Goal: Task Accomplishment & Management: Use online tool/utility

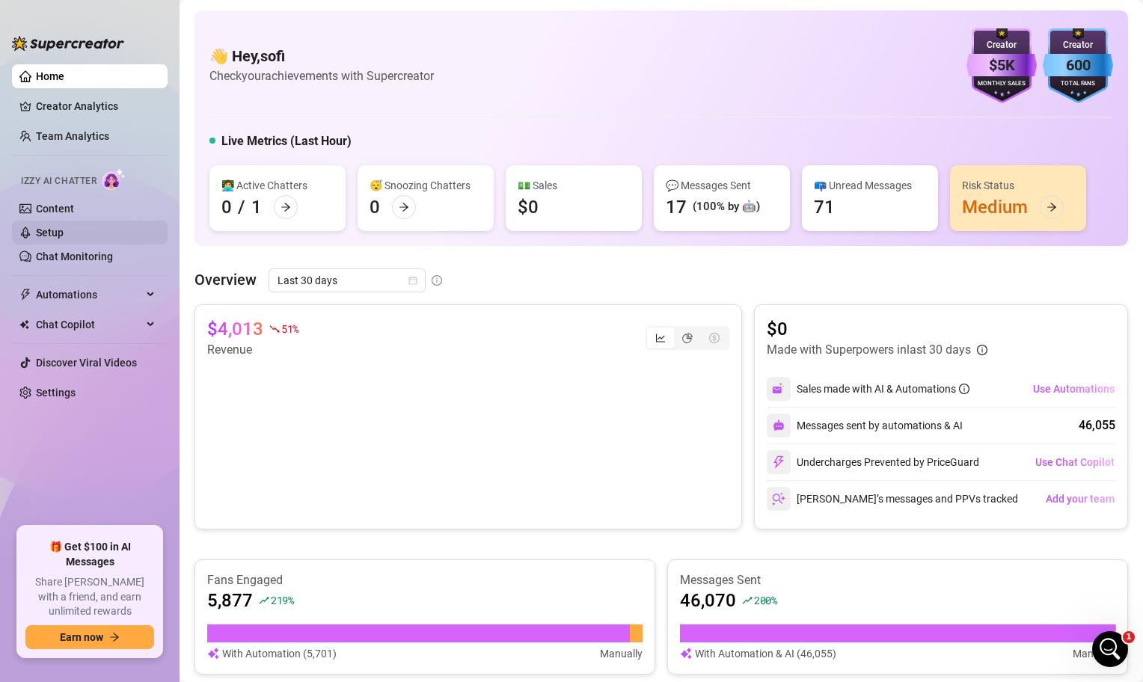
click at [64, 227] on link "Setup" at bounding box center [50, 233] width 28 height 12
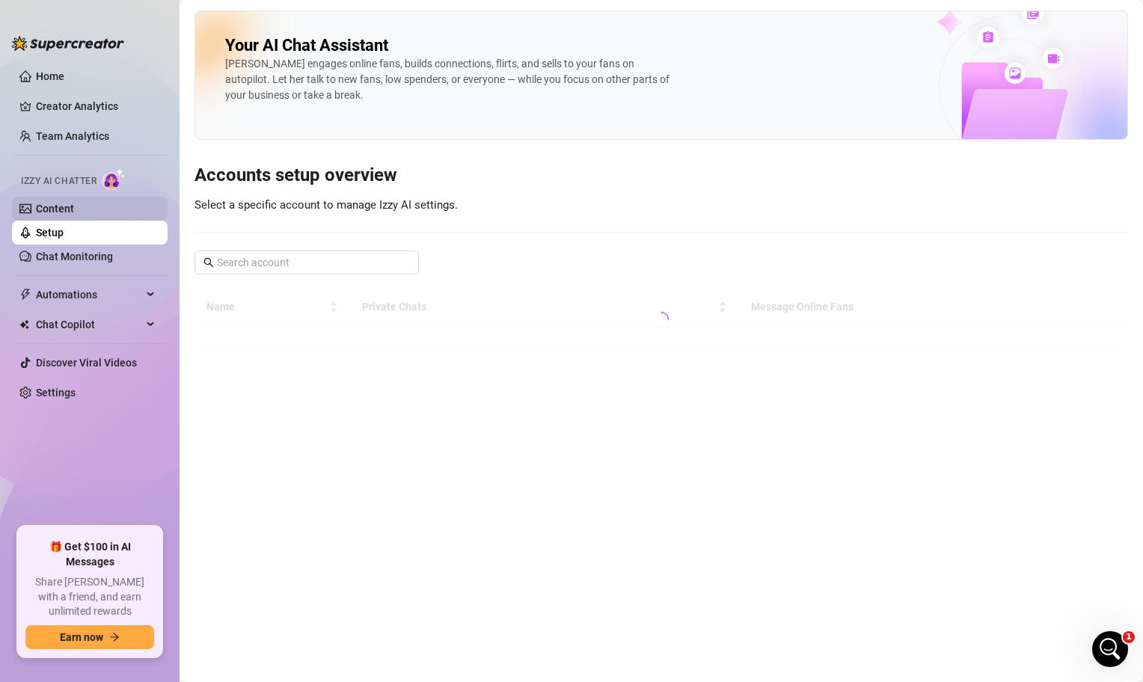
click at [74, 215] on link "Content" at bounding box center [55, 209] width 38 height 12
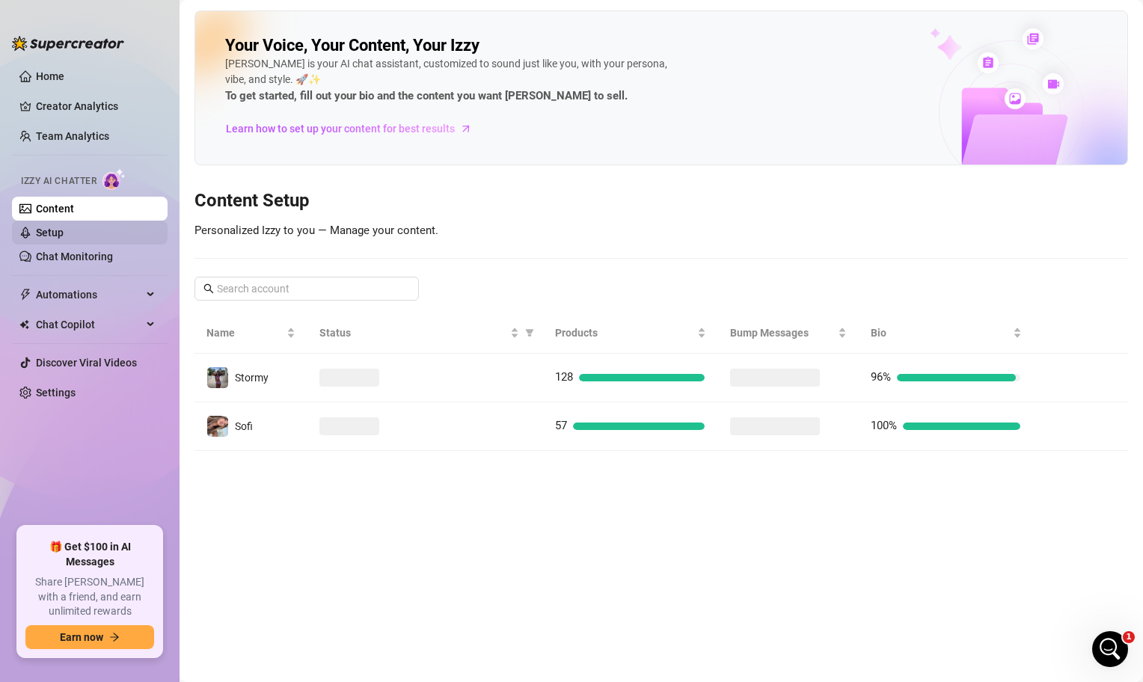
click at [64, 239] on link "Setup" at bounding box center [50, 233] width 28 height 12
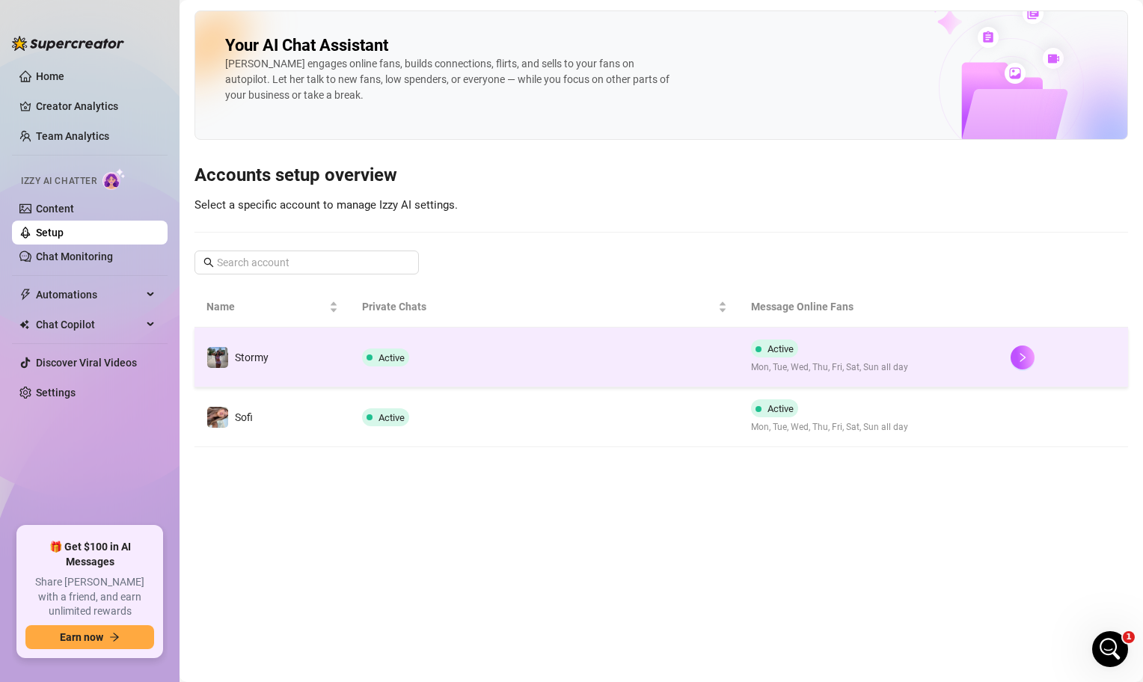
click at [675, 375] on td "Active" at bounding box center [544, 358] width 389 height 60
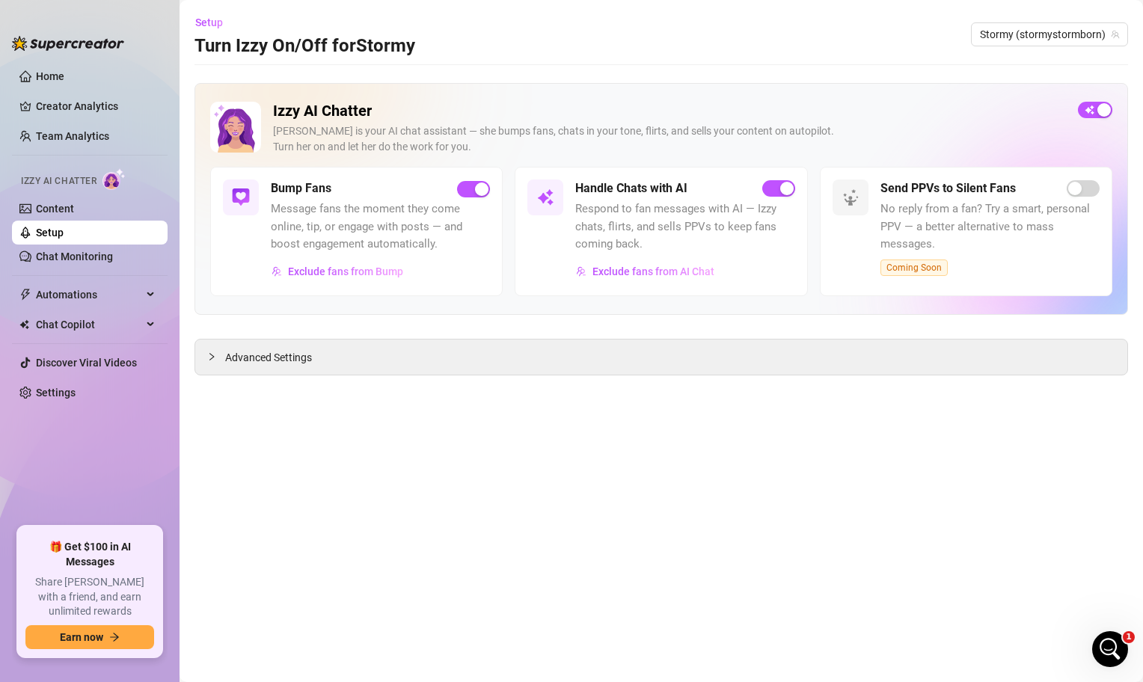
click at [643, 377] on main "Setup Turn Izzy On/Off for Stormy Stormy (stormystormborn) Izzy AI Chatter [PER…" at bounding box center [662, 341] width 964 height 682
click at [643, 356] on div "Advanced Settings" at bounding box center [661, 357] width 932 height 35
click at [243, 361] on span "Advanced Settings" at bounding box center [268, 357] width 87 height 16
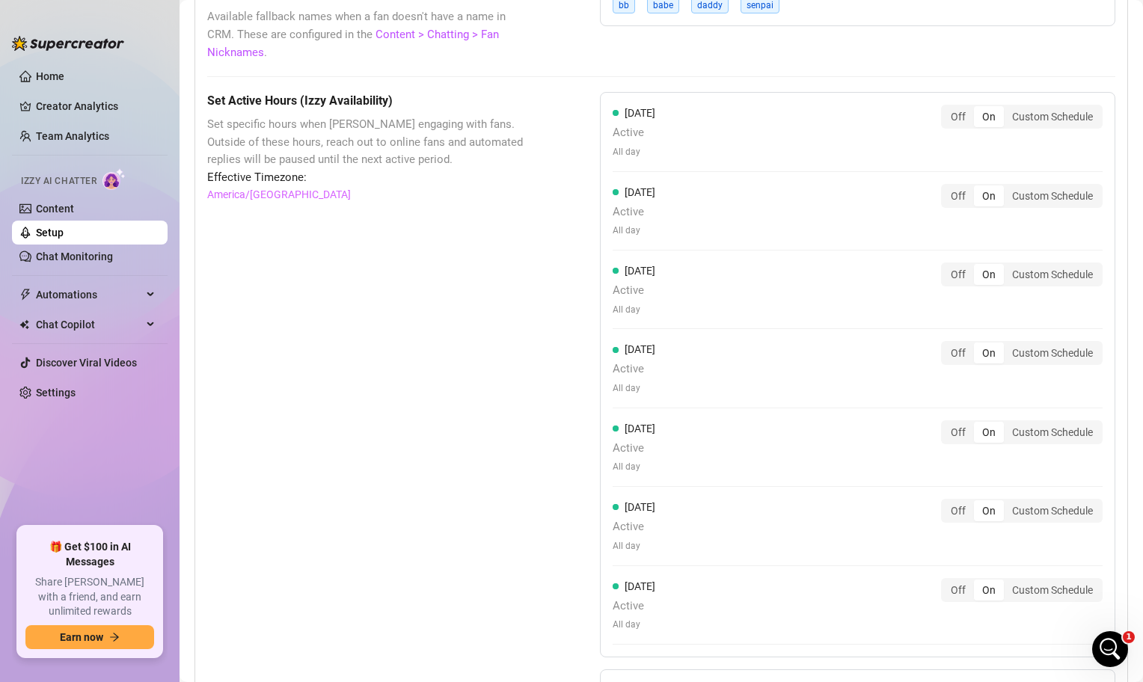
scroll to position [1398, 0]
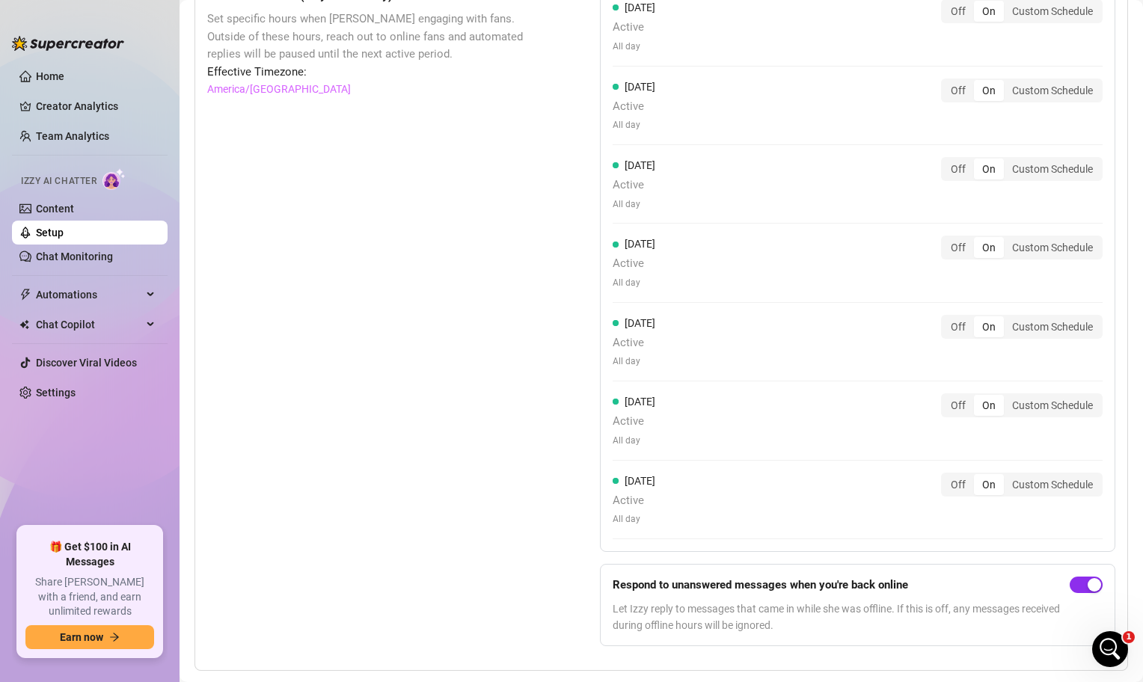
click at [1091, 578] on div "button" at bounding box center [1094, 584] width 13 height 13
click at [1091, 577] on span "button" at bounding box center [1086, 585] width 33 height 16
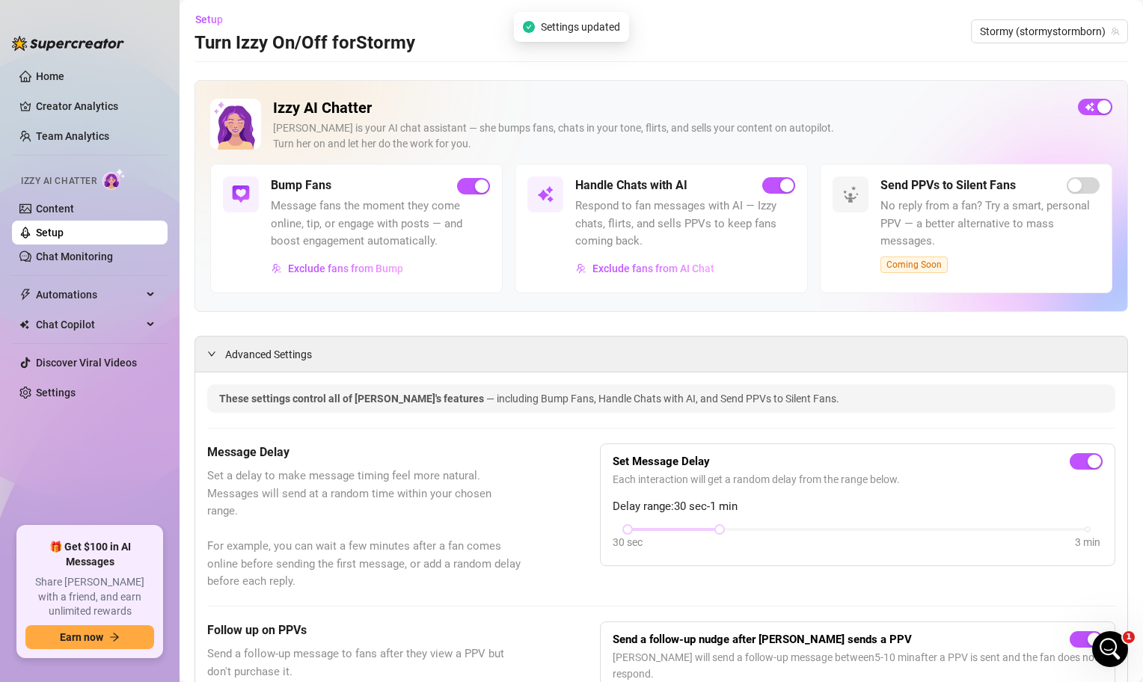
scroll to position [0, 0]
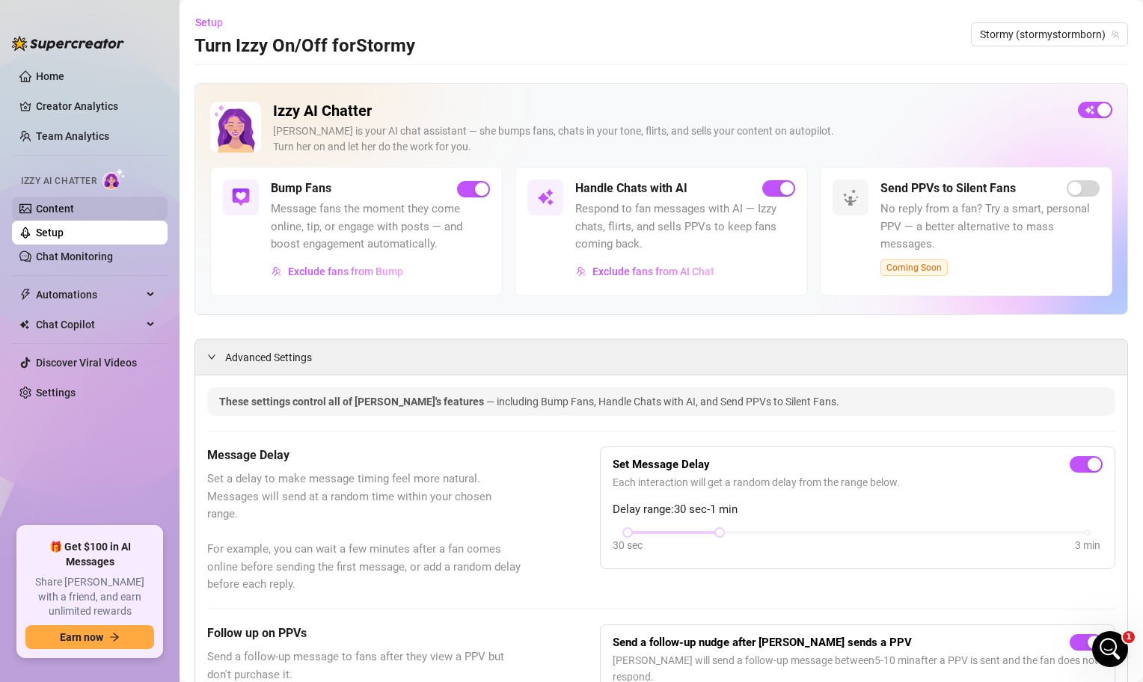
click at [52, 207] on link "Content" at bounding box center [55, 209] width 38 height 12
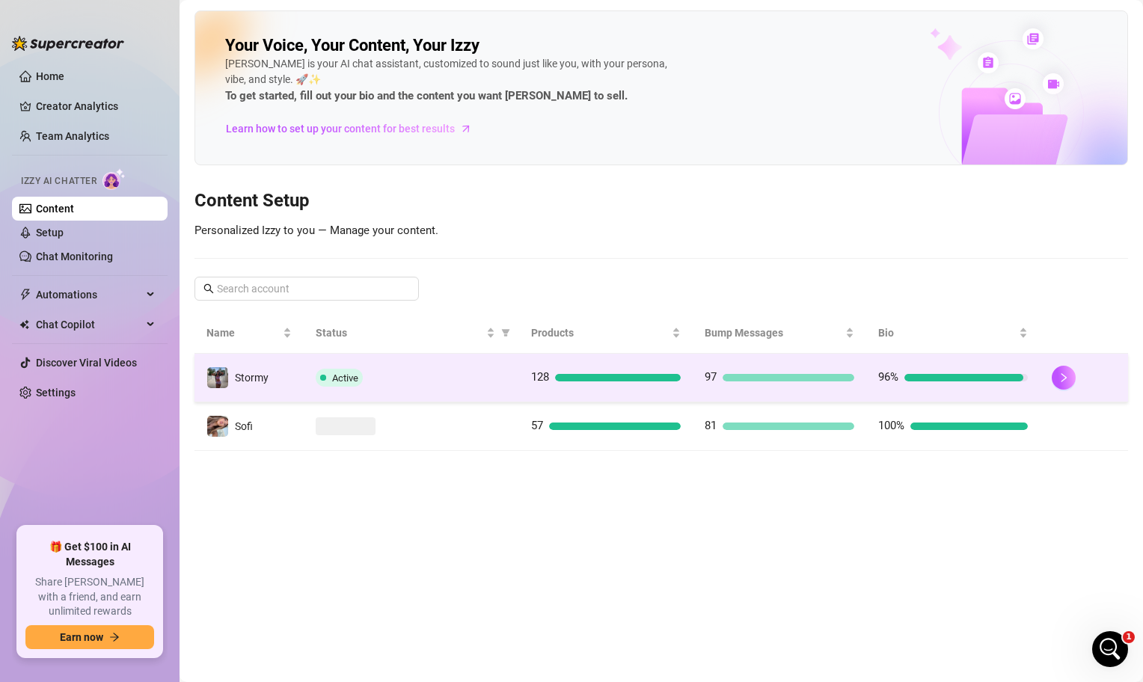
click at [500, 391] on td "Active" at bounding box center [412, 378] width 216 height 49
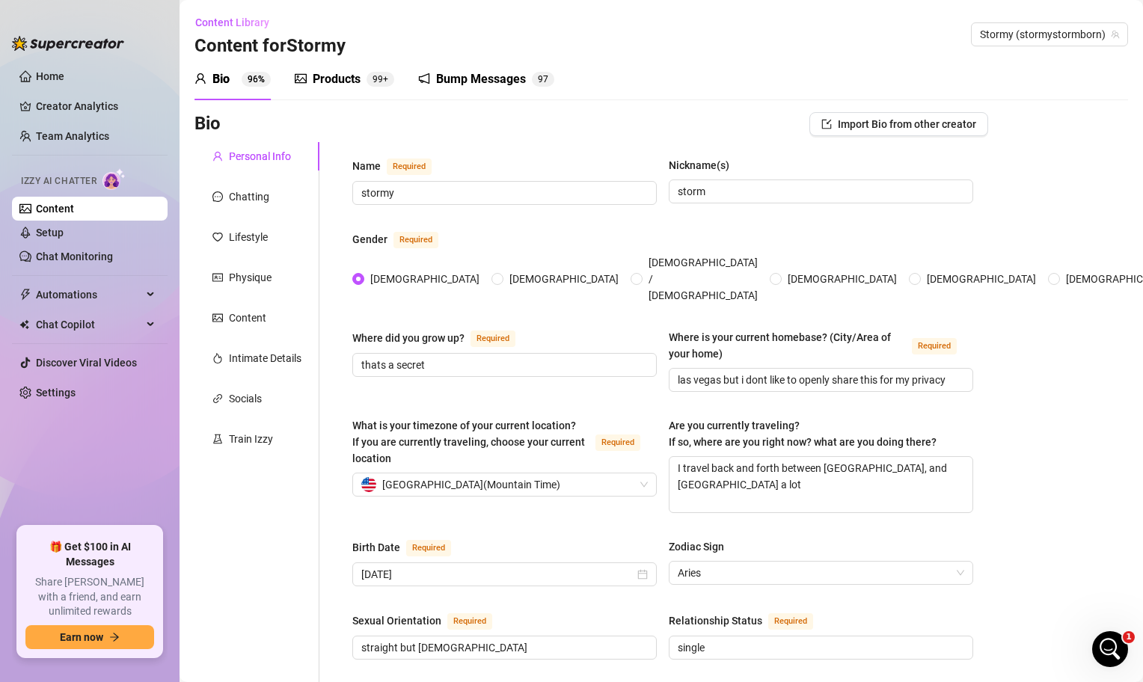
click at [337, 80] on div "Products" at bounding box center [337, 79] width 48 height 18
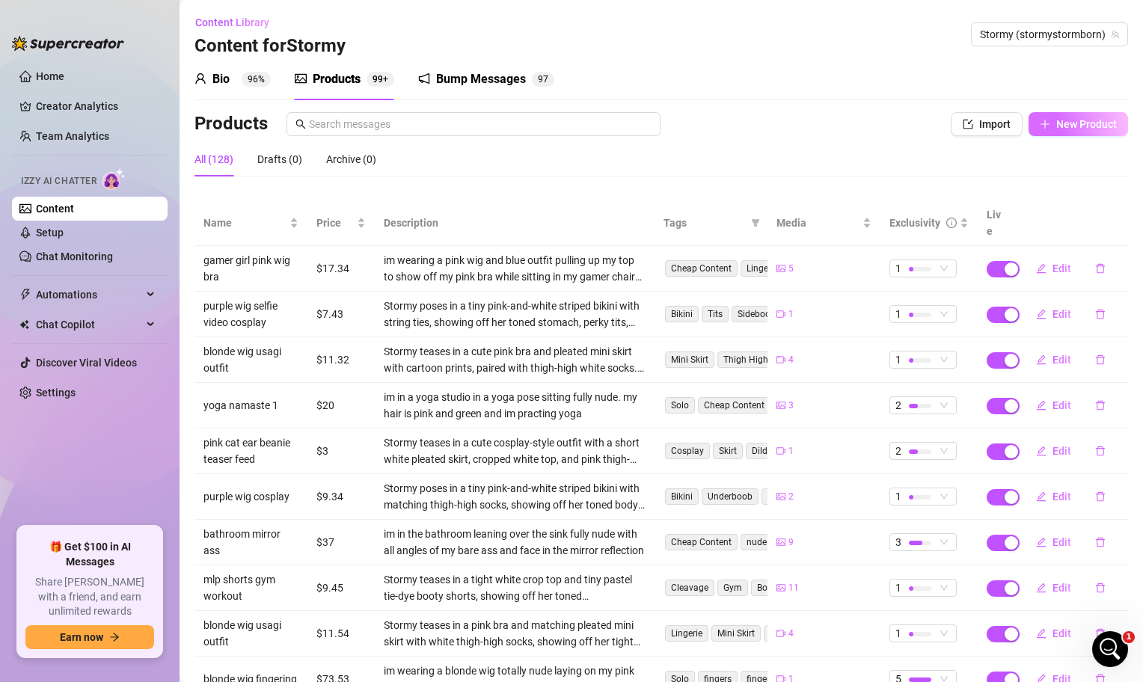
click at [1099, 120] on span "New Product" at bounding box center [1086, 124] width 61 height 12
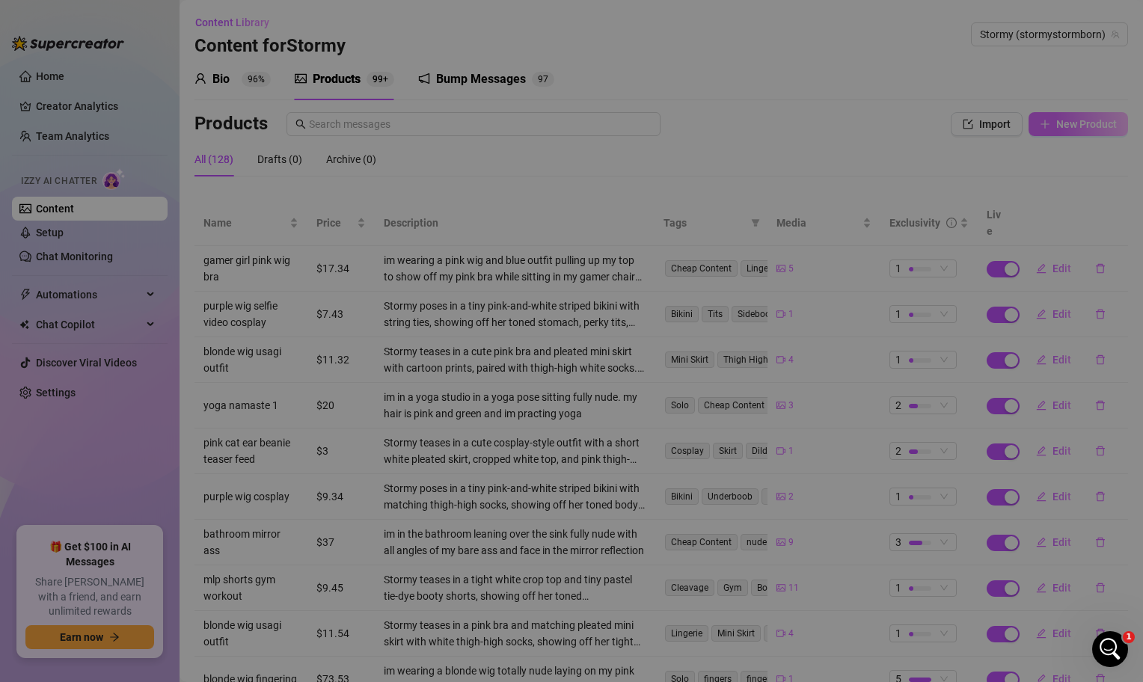
type textarea "Type your message here..."
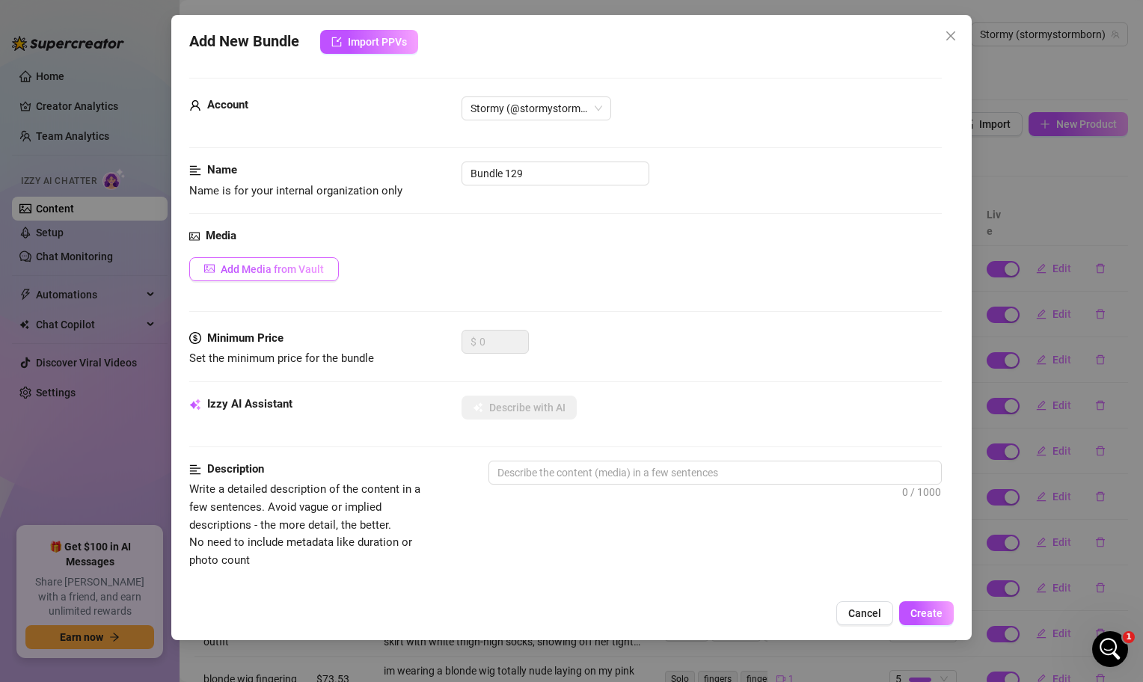
click at [271, 261] on button "Add Media from Vault" at bounding box center [264, 269] width 150 height 24
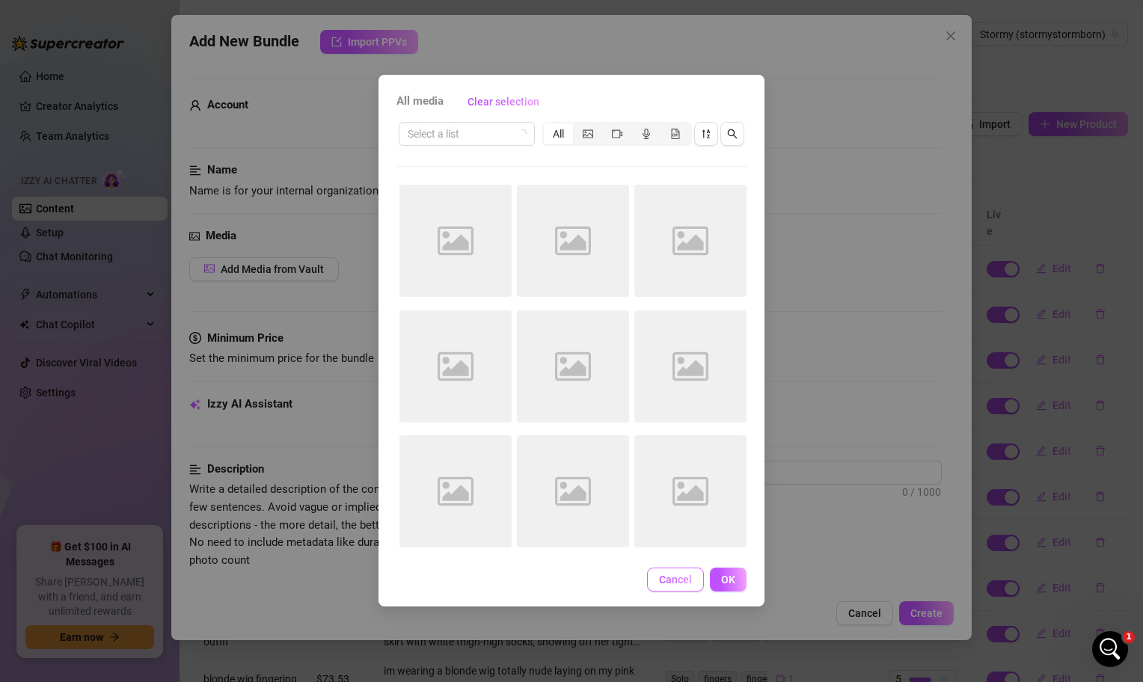
click at [677, 588] on button "Cancel" at bounding box center [675, 580] width 57 height 24
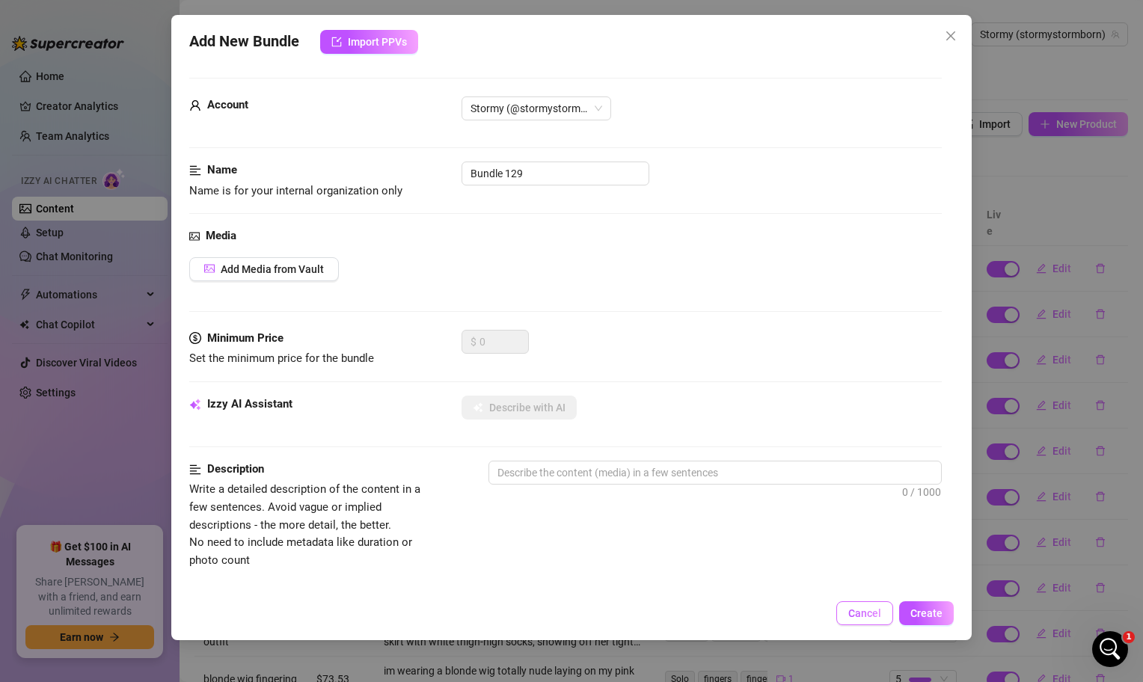
click at [857, 623] on button "Cancel" at bounding box center [865, 614] width 57 height 24
